Goal: Task Accomplishment & Management: Complete application form

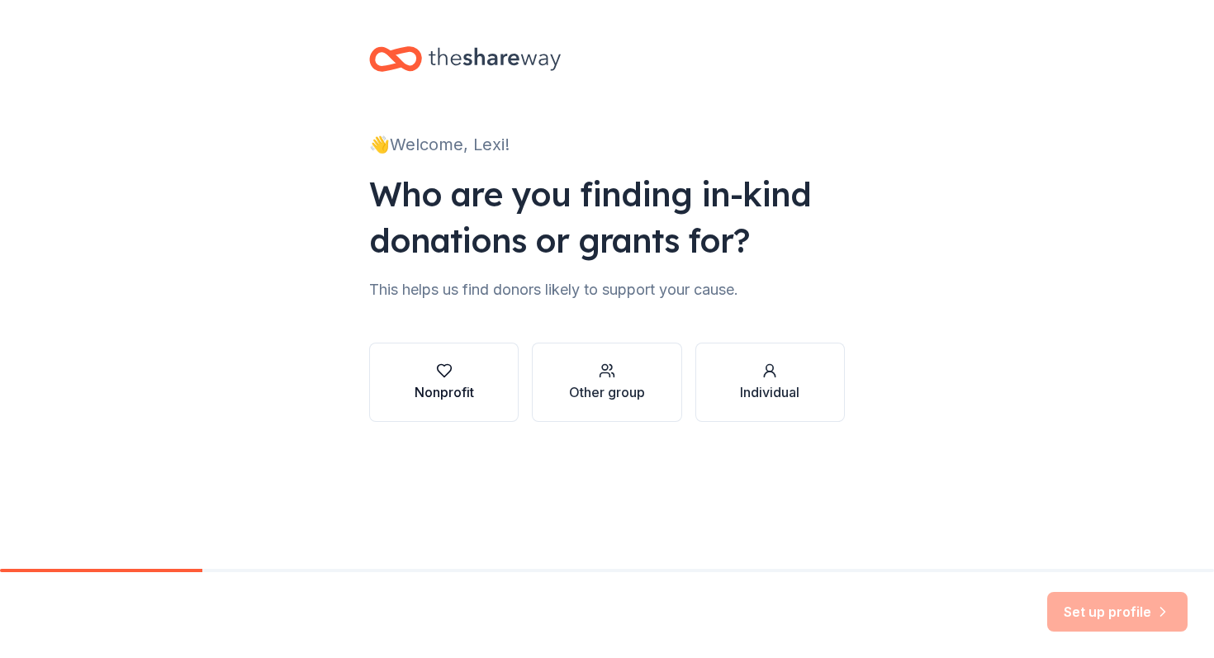
click at [474, 382] on div "Nonprofit" at bounding box center [444, 392] width 59 height 20
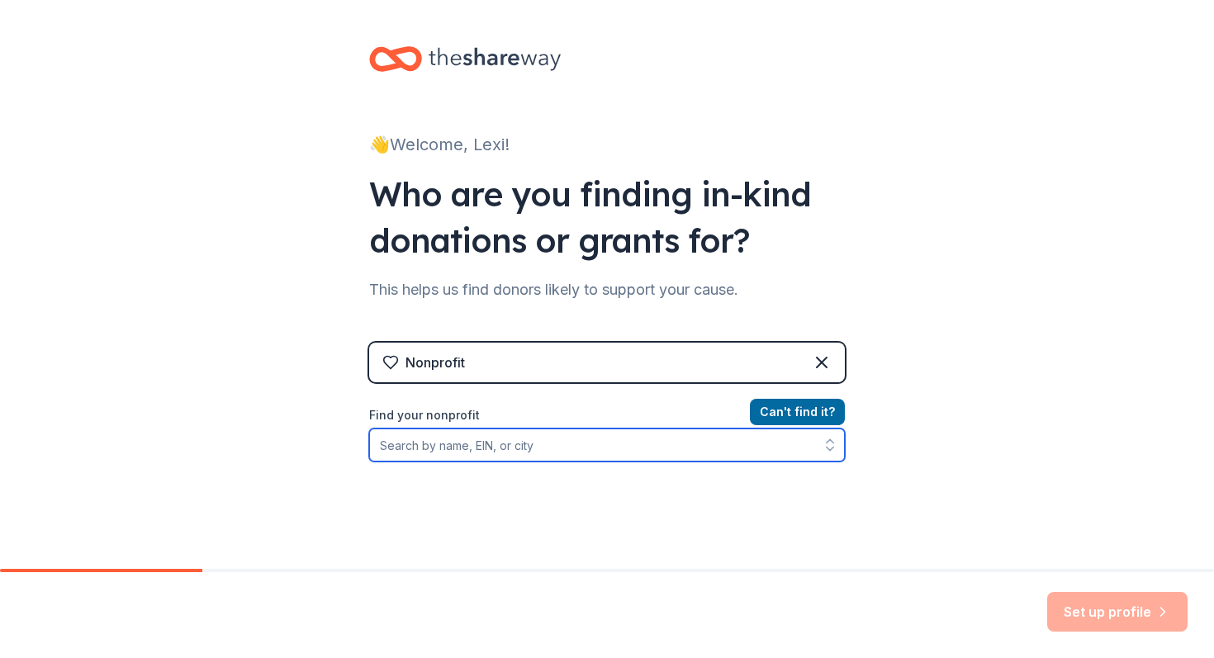
click at [591, 429] on input "Find your nonprofit" at bounding box center [607, 445] width 476 height 33
type input "homeless veterans fellowship"
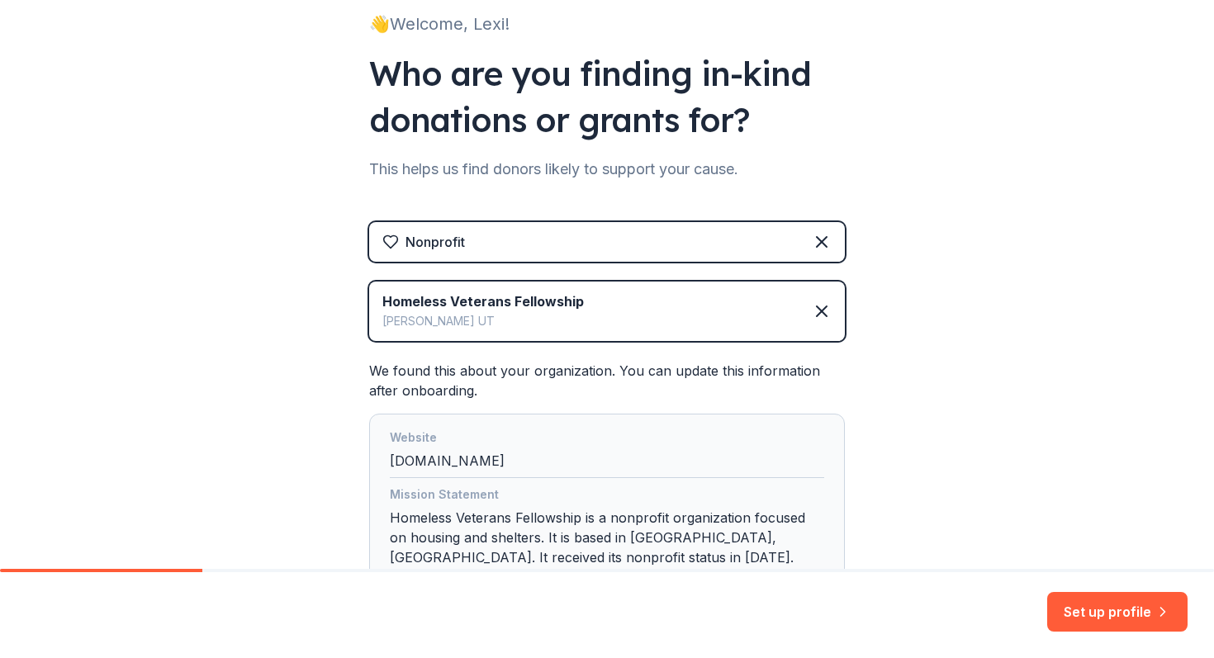
scroll to position [143, 0]
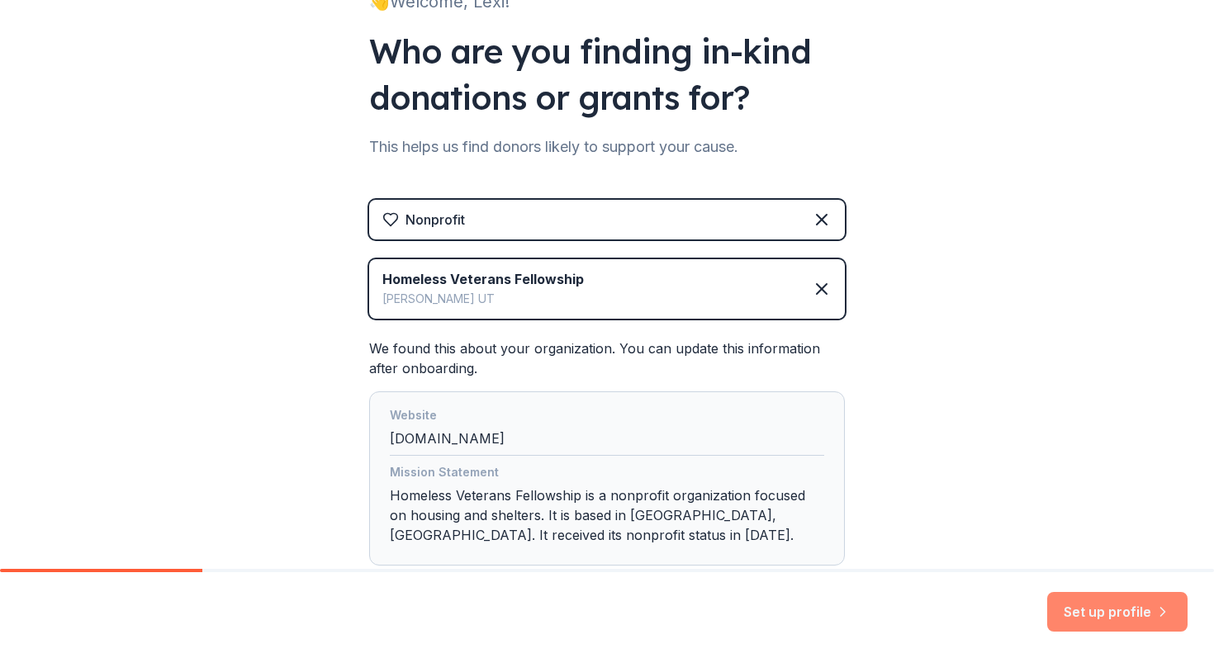
click at [1128, 614] on button "Set up profile" at bounding box center [1117, 612] width 140 height 40
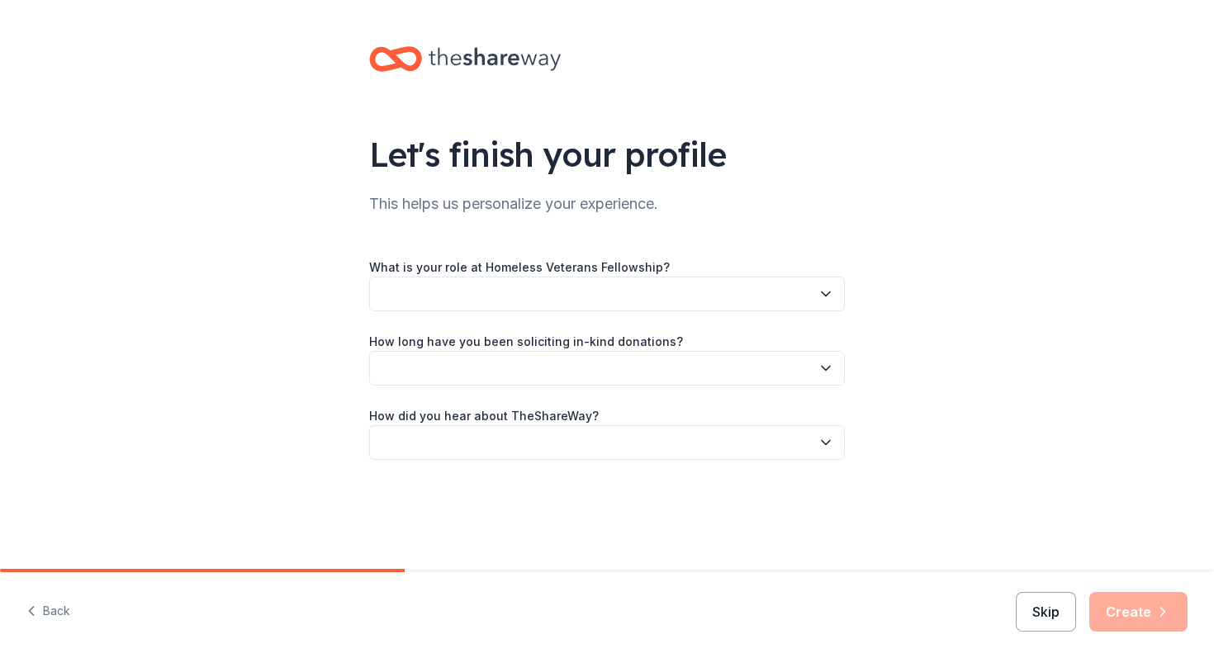
click at [1068, 610] on button "Skip" at bounding box center [1046, 612] width 60 height 40
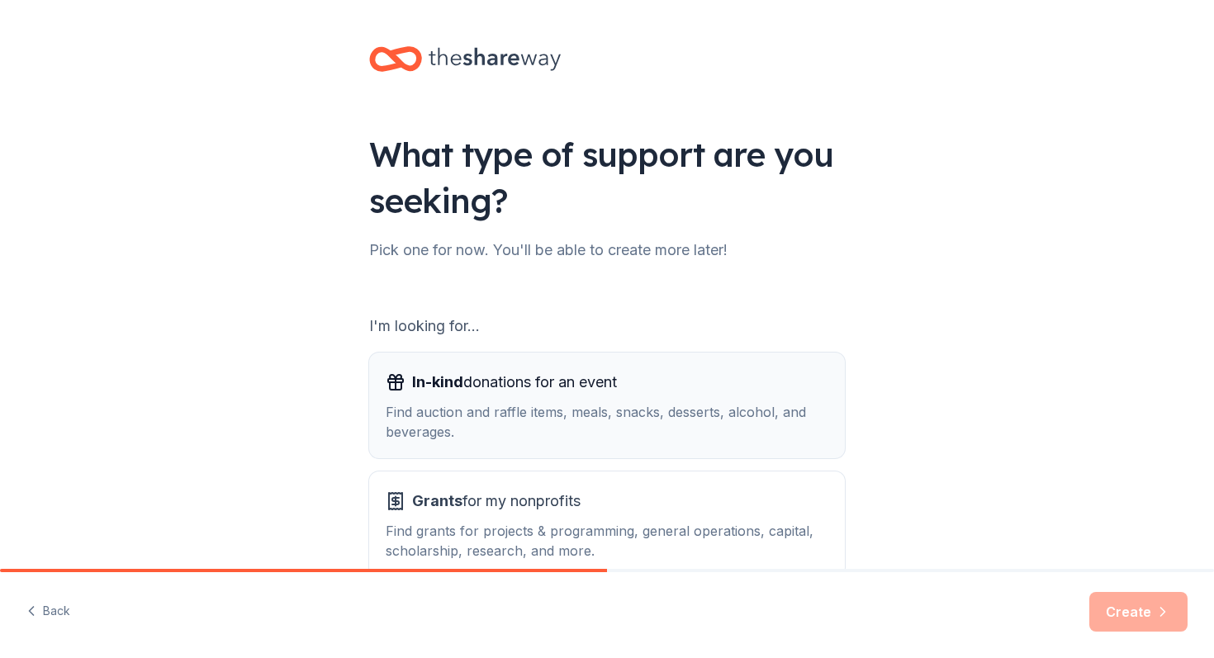
click at [753, 402] on div "Find auction and raffle items, meals, snacks, desserts, alcohol, and beverages." at bounding box center [607, 422] width 443 height 40
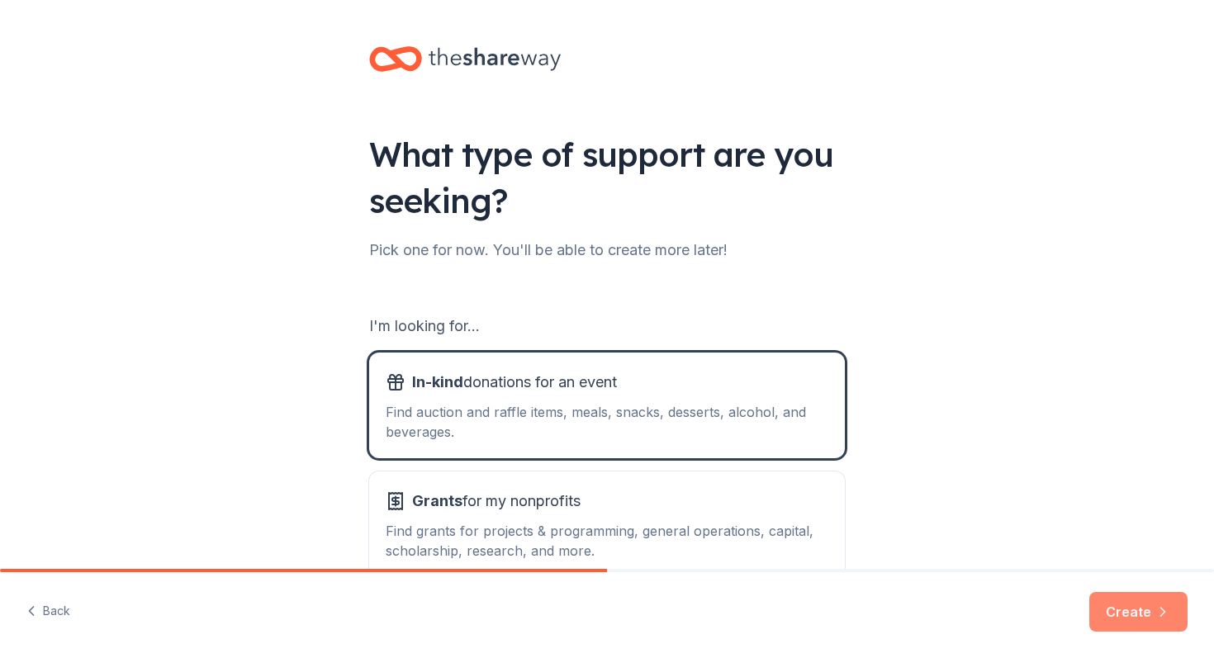
click at [1153, 613] on button "Create" at bounding box center [1139, 612] width 98 height 40
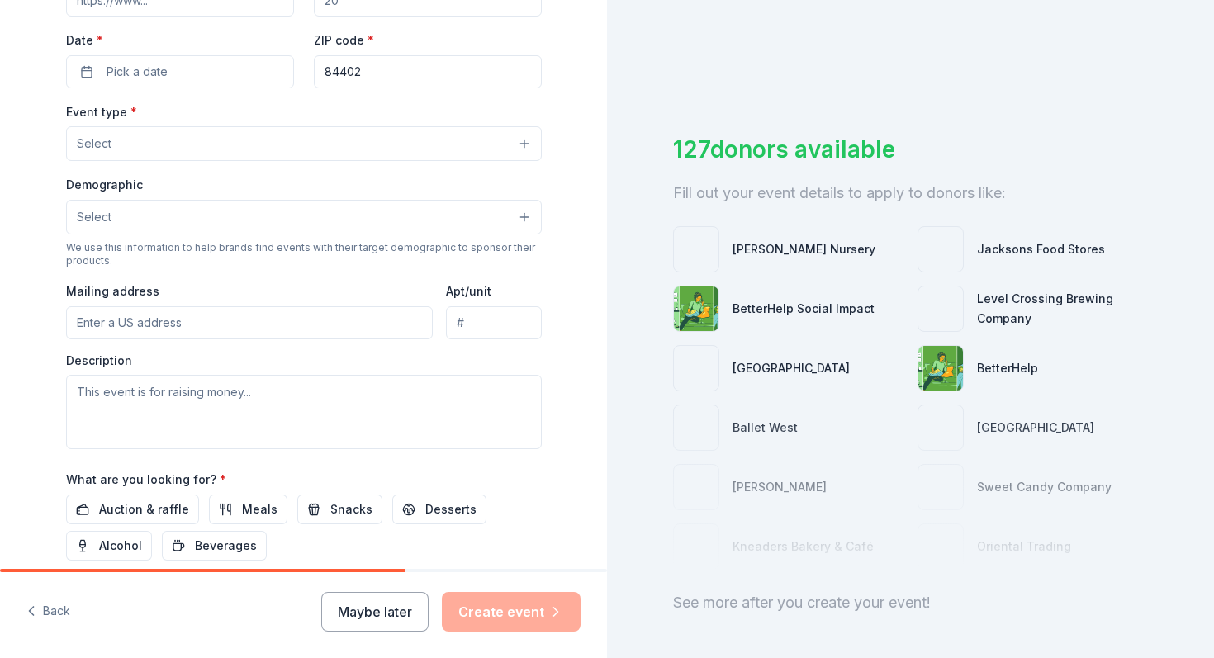
scroll to position [387, 0]
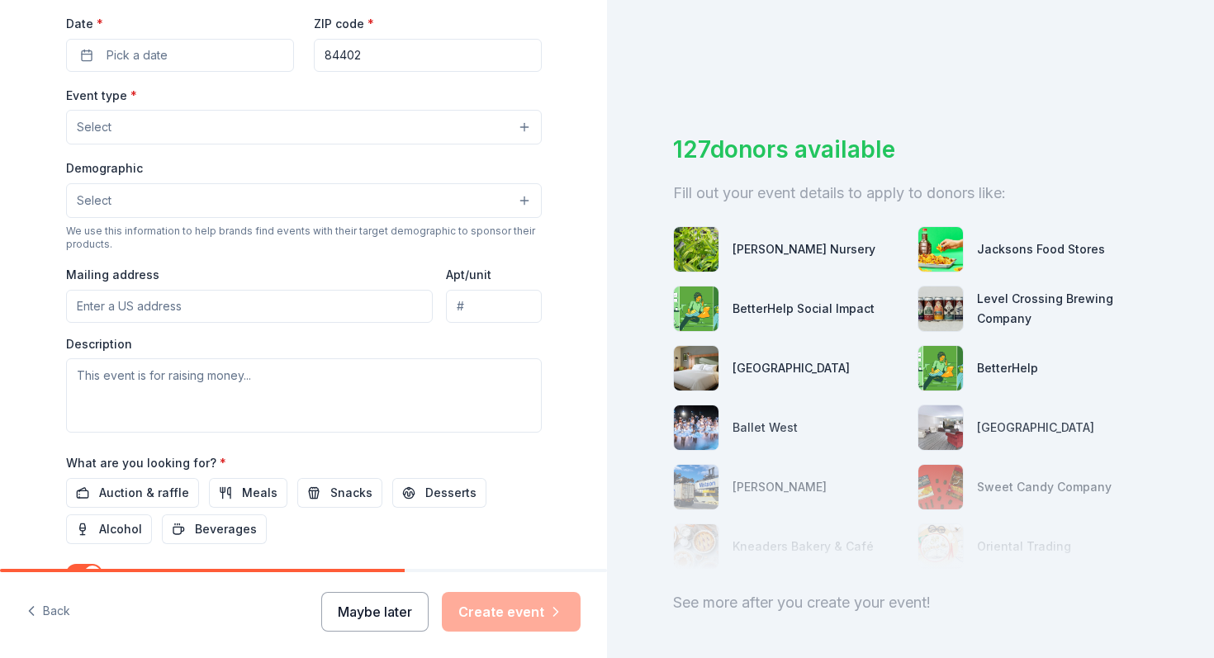
click at [389, 613] on button "Maybe later" at bounding box center [374, 612] width 107 height 40
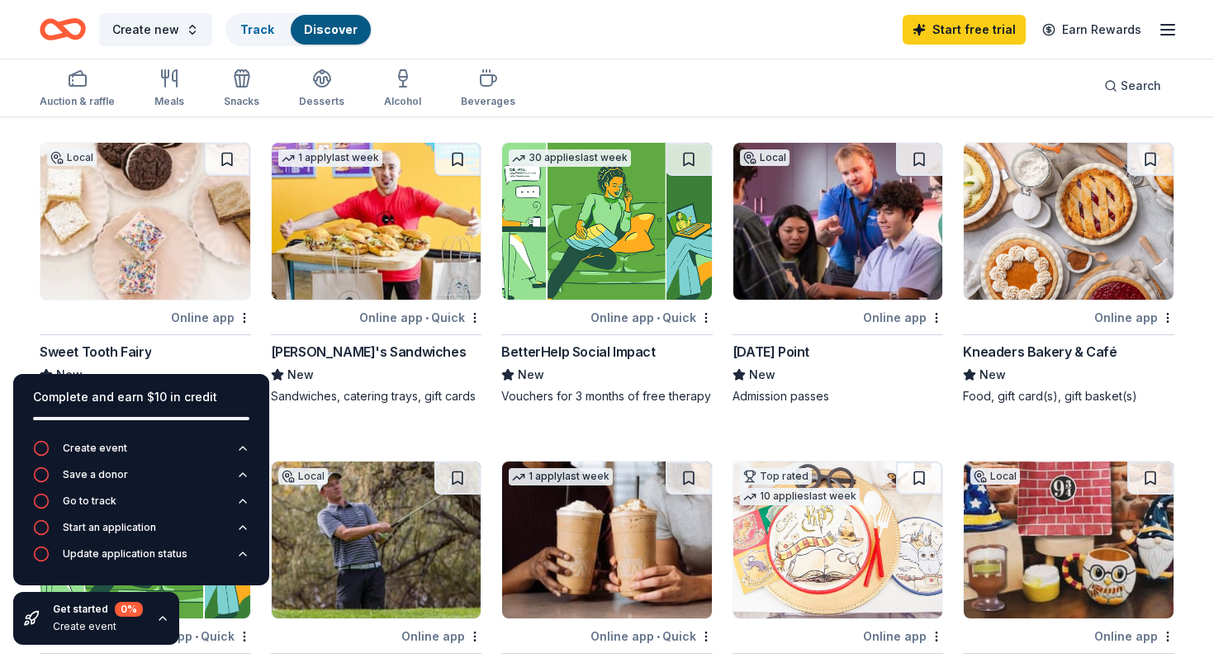
scroll to position [116, 0]
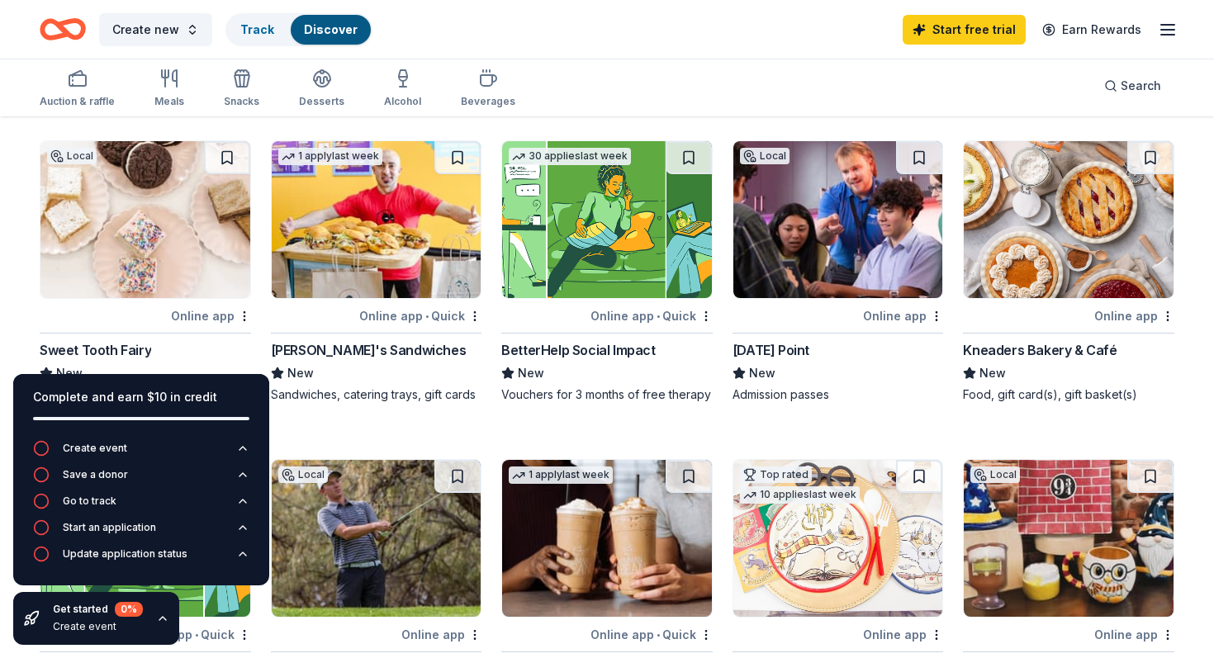
click at [184, 227] on img at bounding box center [145, 219] width 210 height 157
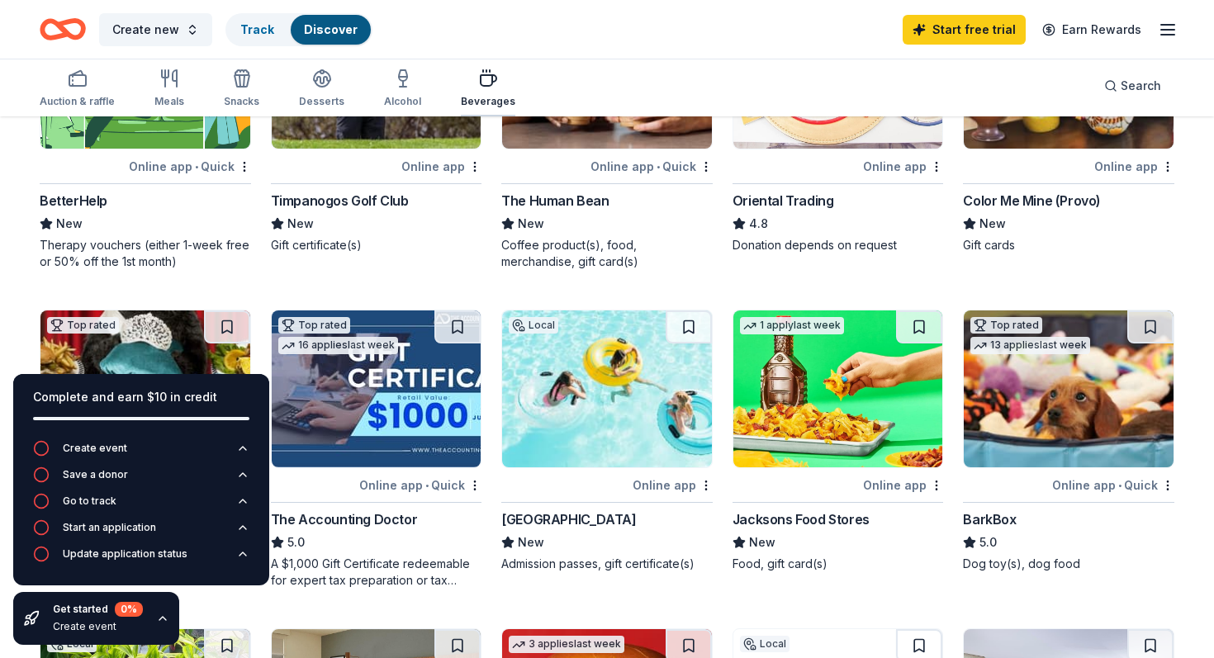
scroll to position [0, 0]
